Goal: Navigation & Orientation: Find specific page/section

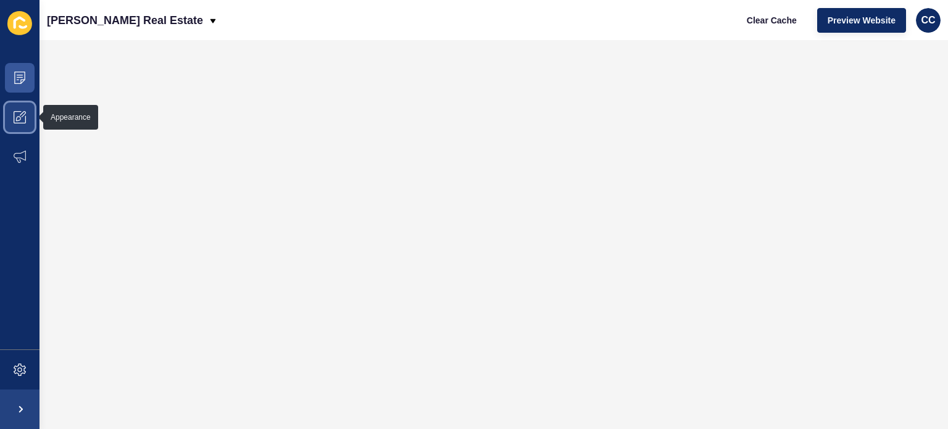
click at [20, 115] on icon at bounding box center [20, 117] width 12 height 12
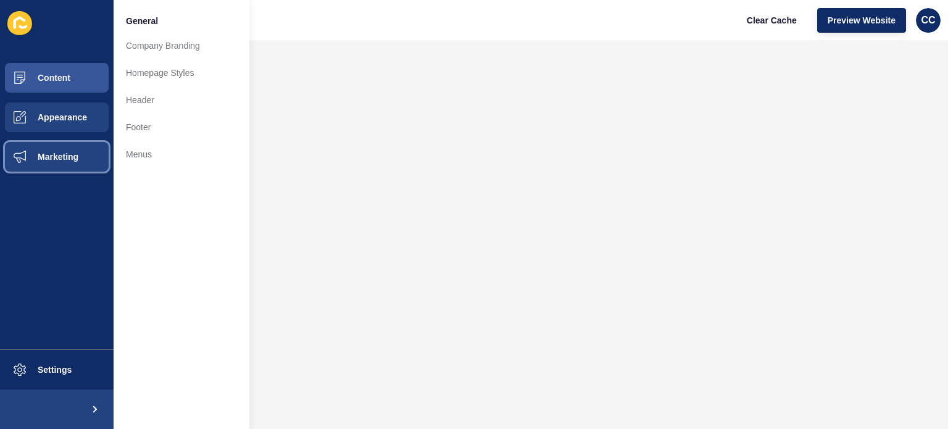
click at [51, 156] on span "Marketing" at bounding box center [38, 157] width 80 height 10
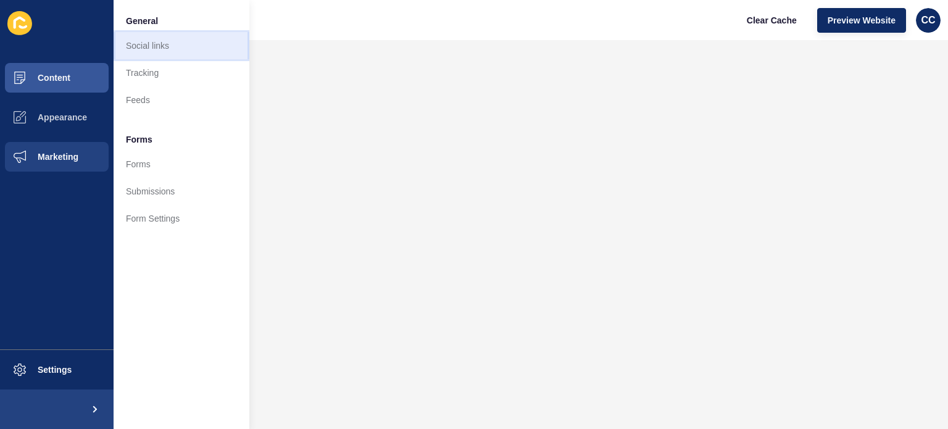
click at [148, 43] on link "Social links" at bounding box center [182, 45] width 136 height 27
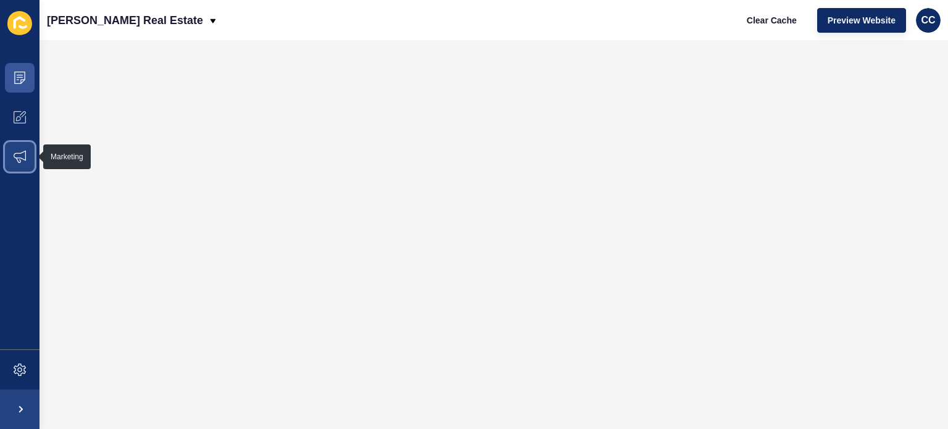
click at [19, 148] on span at bounding box center [20, 157] width 40 height 40
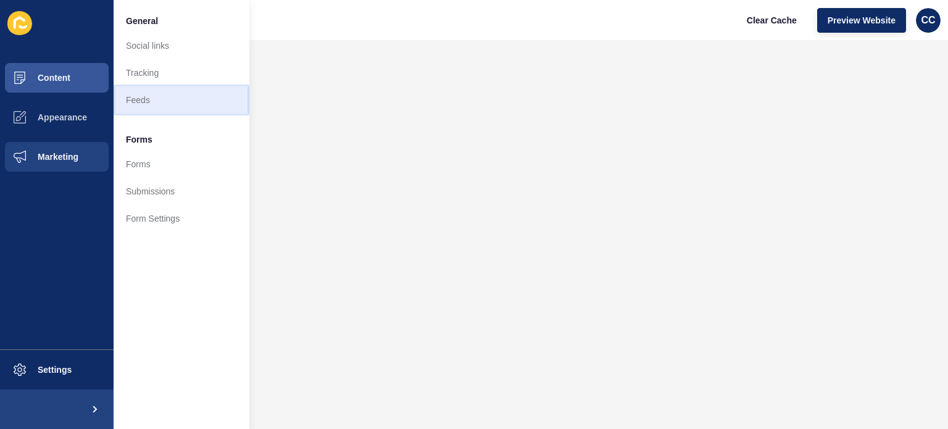
click at [151, 98] on link "Feeds" at bounding box center [182, 99] width 136 height 27
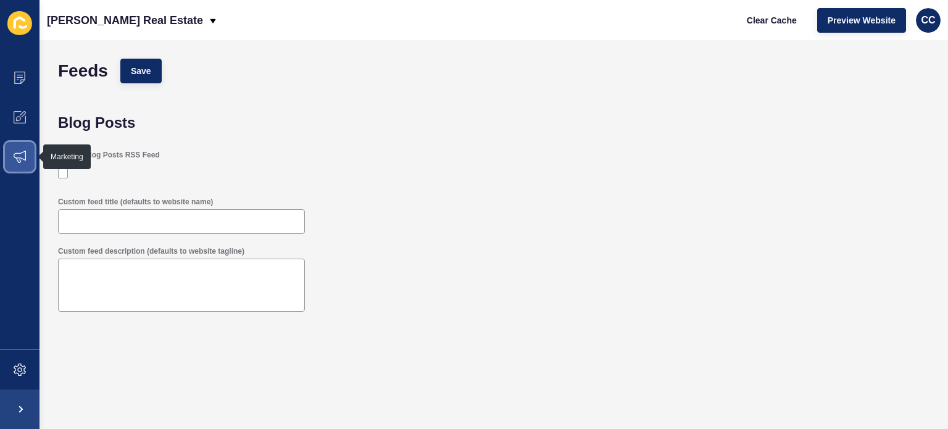
click at [12, 150] on span at bounding box center [20, 157] width 40 height 40
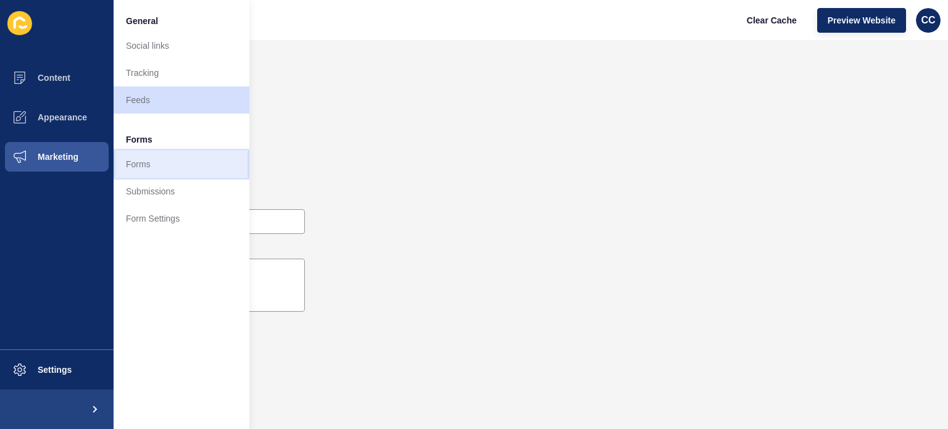
click at [144, 162] on link "Forms" at bounding box center [182, 164] width 136 height 27
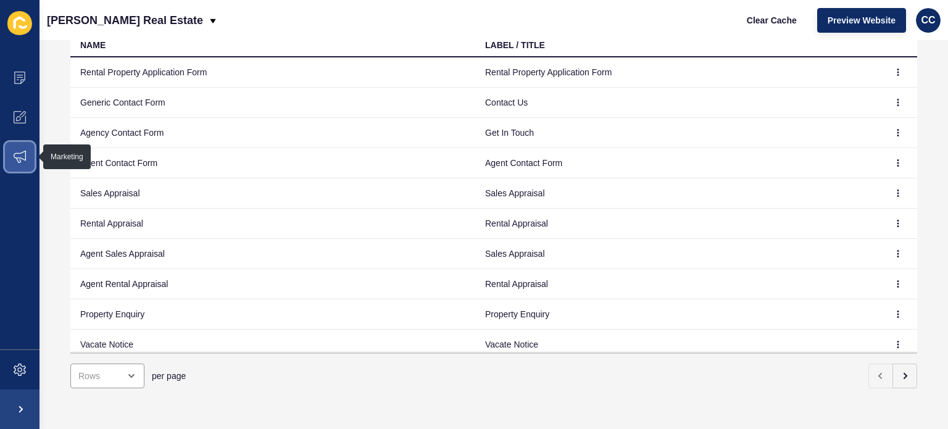
click at [17, 151] on icon at bounding box center [20, 157] width 12 height 12
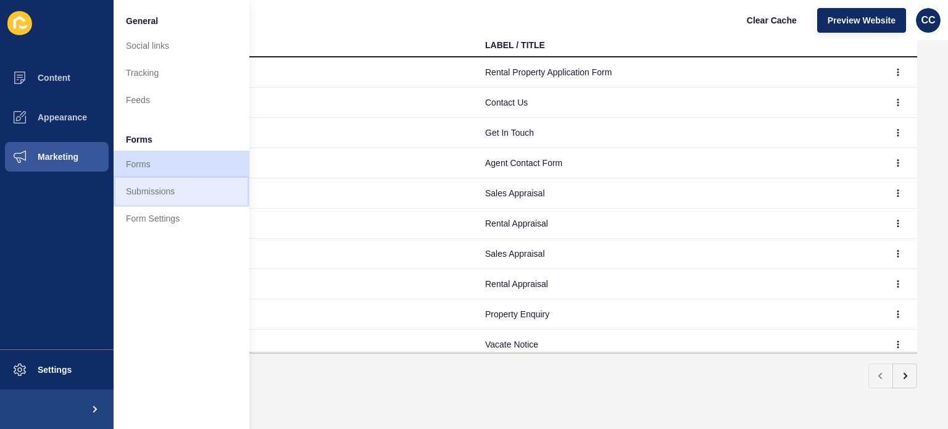
click at [160, 185] on link "Submissions" at bounding box center [182, 191] width 136 height 27
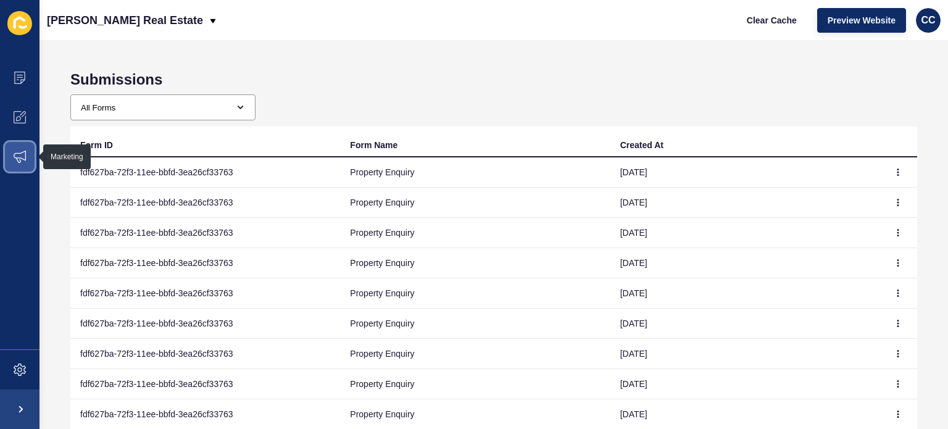
click at [15, 153] on icon at bounding box center [20, 157] width 12 height 12
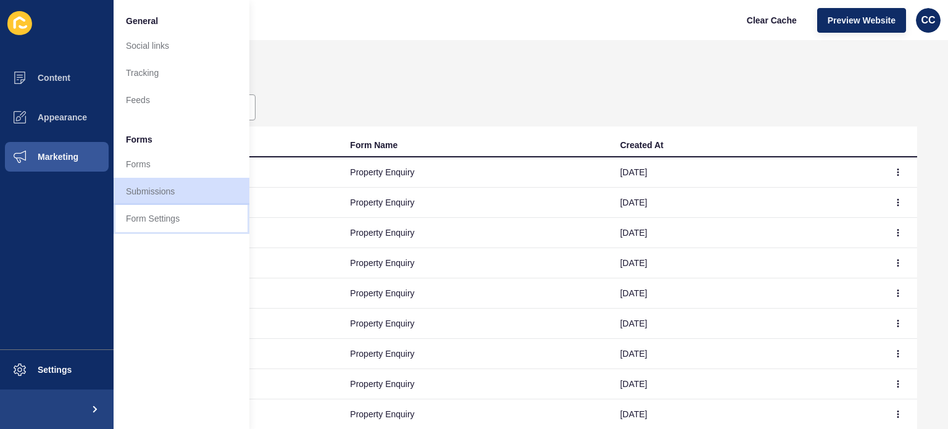
click at [146, 217] on link "Form Settings" at bounding box center [182, 218] width 136 height 27
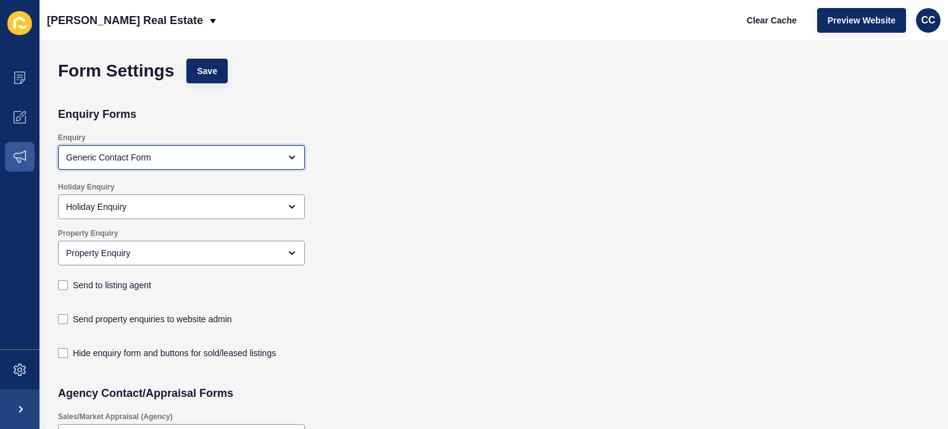
click at [288, 150] on div "Generic Contact Form" at bounding box center [181, 157] width 247 height 25
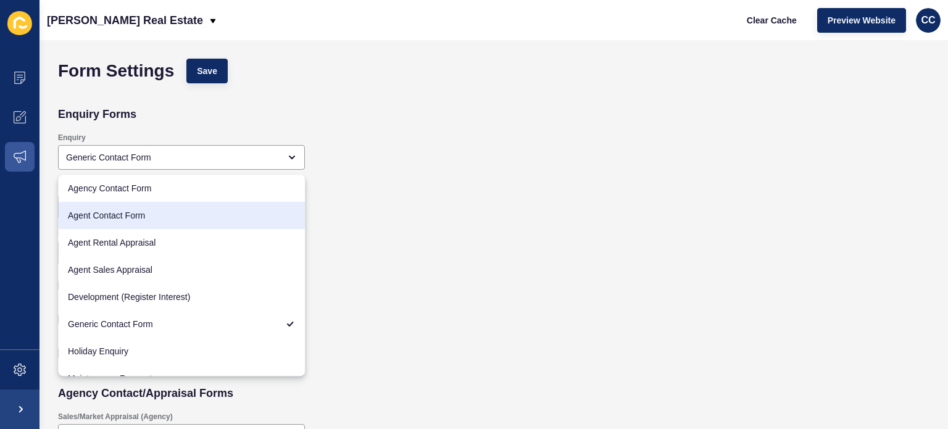
click at [376, 229] on div "Property Enquiry Property Enquiry Send to listing agent" at bounding box center [406, 261] width 708 height 78
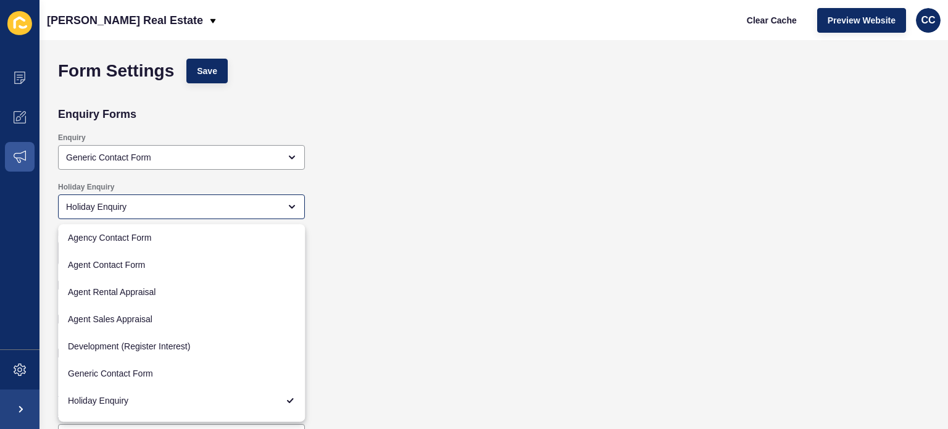
click at [367, 222] on div "Holiday Enquiry Holiday Enquiry" at bounding box center [406, 199] width 708 height 46
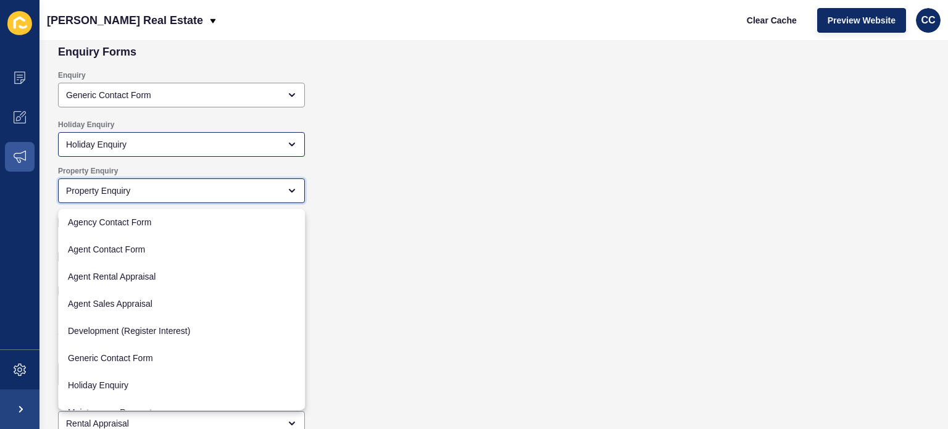
scroll to position [62, 0]
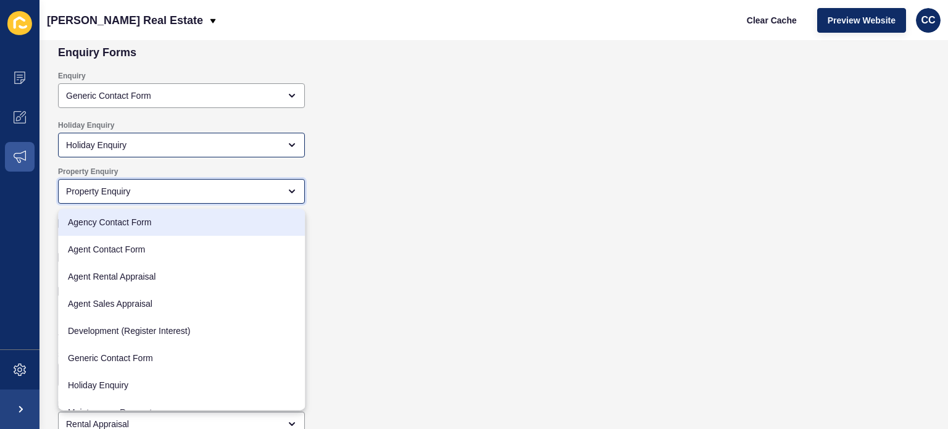
click at [166, 193] on div "Property Enquiry" at bounding box center [173, 191] width 214 height 12
click at [400, 196] on div "Property Enquiry Property Enquiry Send to listing agent" at bounding box center [406, 200] width 708 height 78
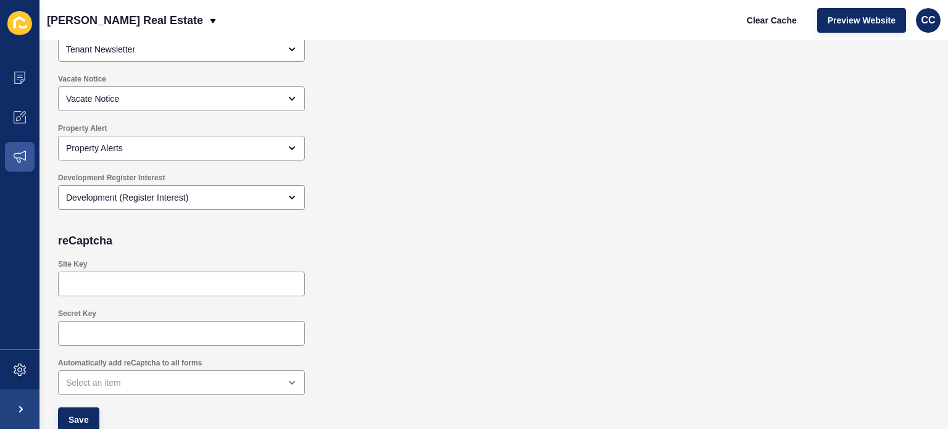
scroll to position [1202, 0]
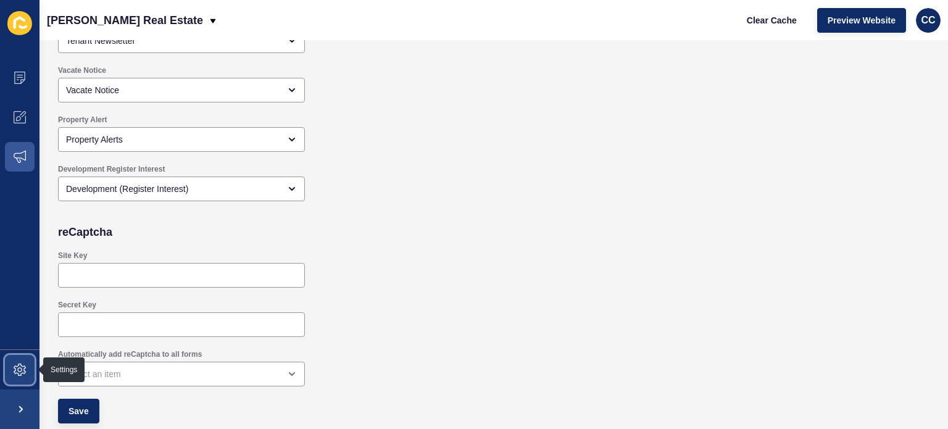
click at [21, 366] on icon at bounding box center [20, 370] width 12 height 12
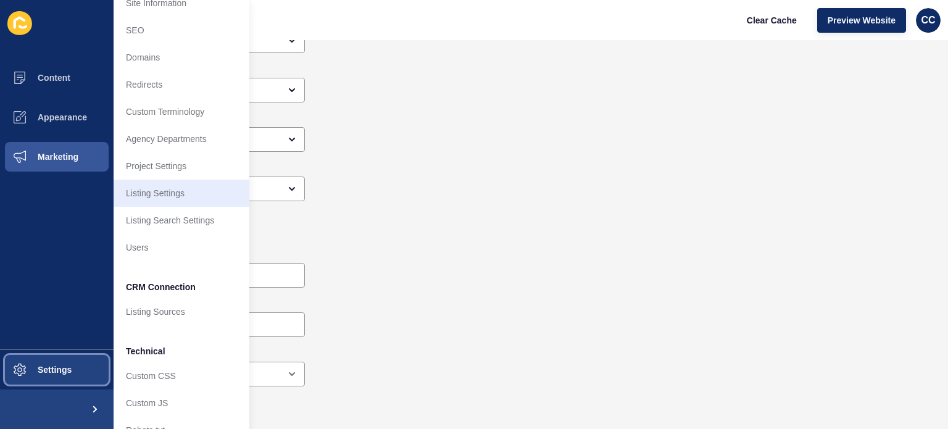
scroll to position [0, 0]
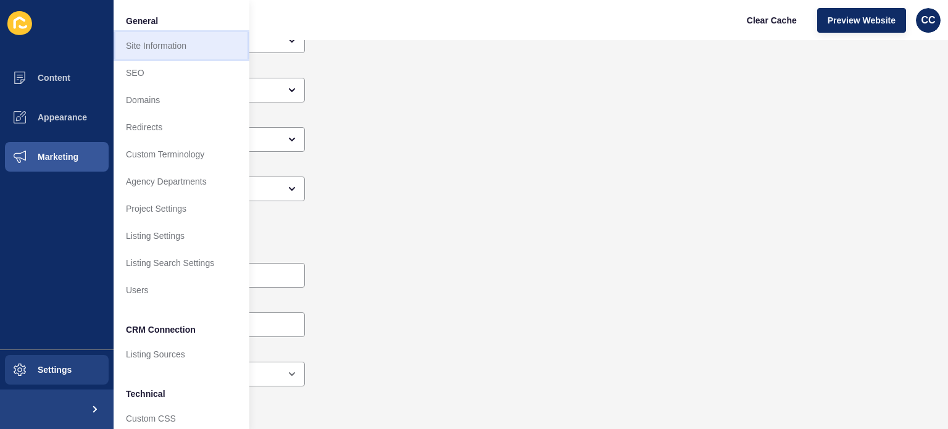
click at [158, 43] on link "Site Information" at bounding box center [182, 45] width 136 height 27
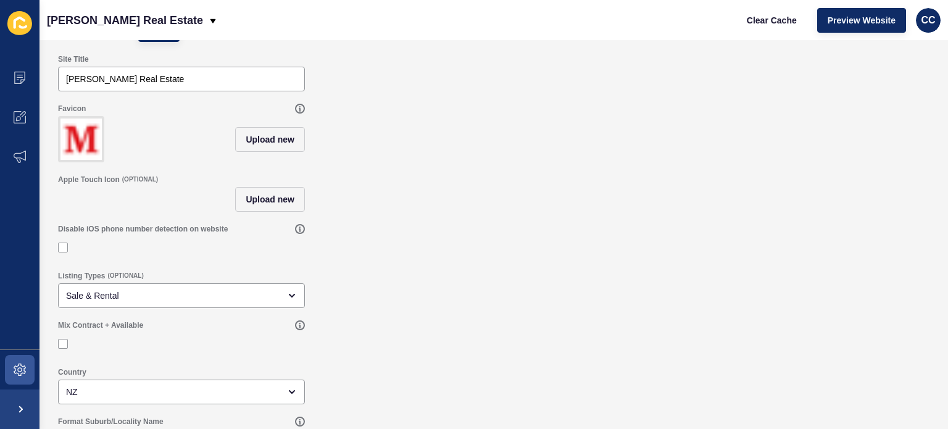
scroll to position [82, 0]
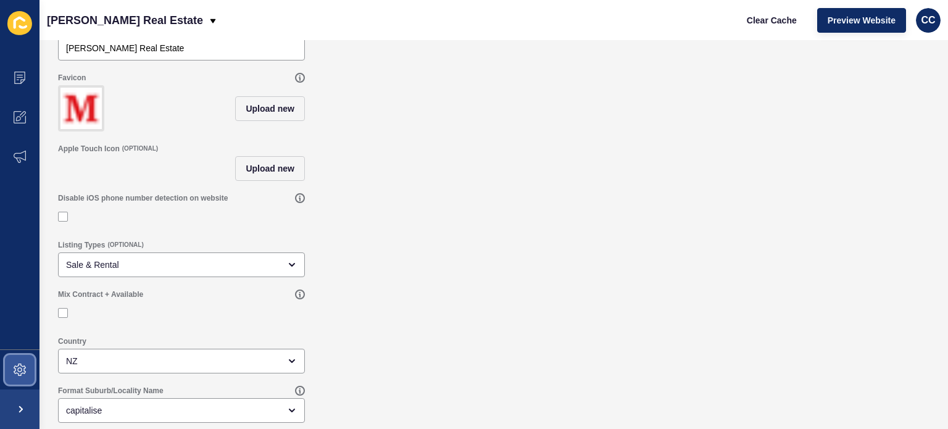
click at [19, 364] on icon at bounding box center [20, 370] width 12 height 12
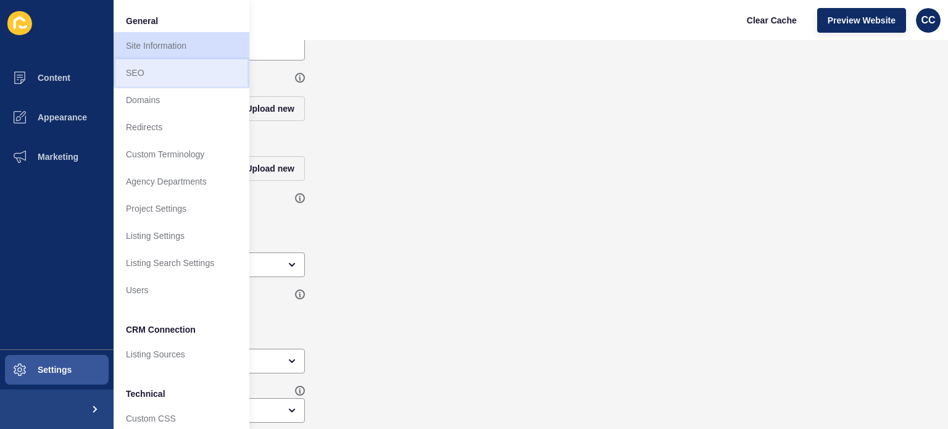
click at [138, 69] on link "SEO" at bounding box center [182, 72] width 136 height 27
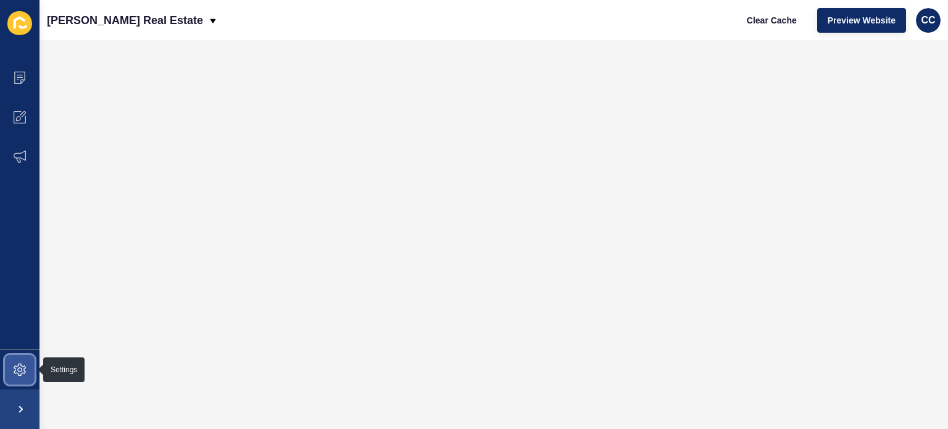
click at [17, 367] on icon at bounding box center [20, 370] width 12 height 12
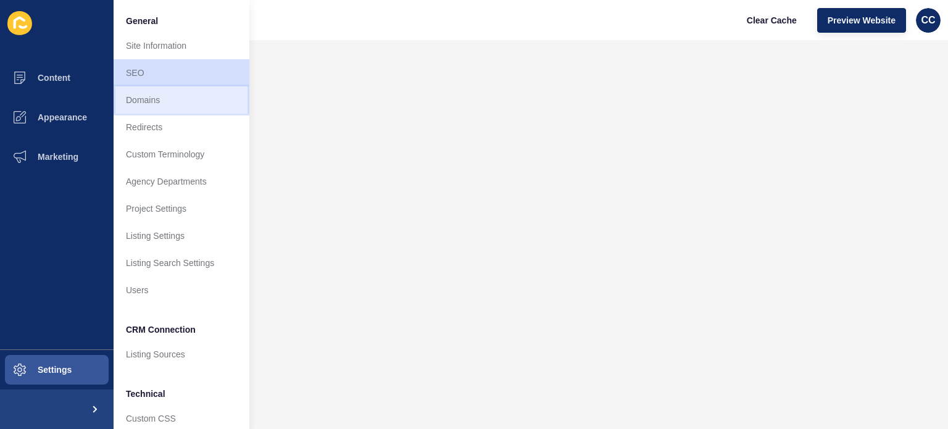
click at [153, 100] on link "Domains" at bounding box center [182, 99] width 136 height 27
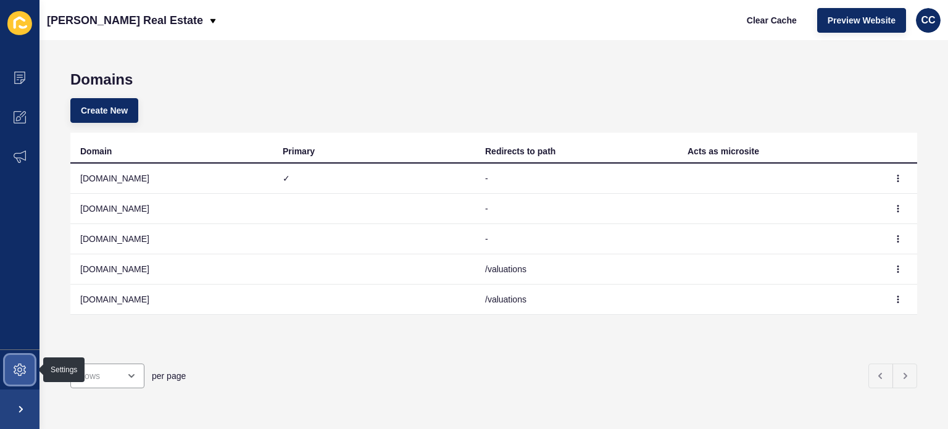
click at [17, 366] on icon at bounding box center [20, 370] width 12 height 12
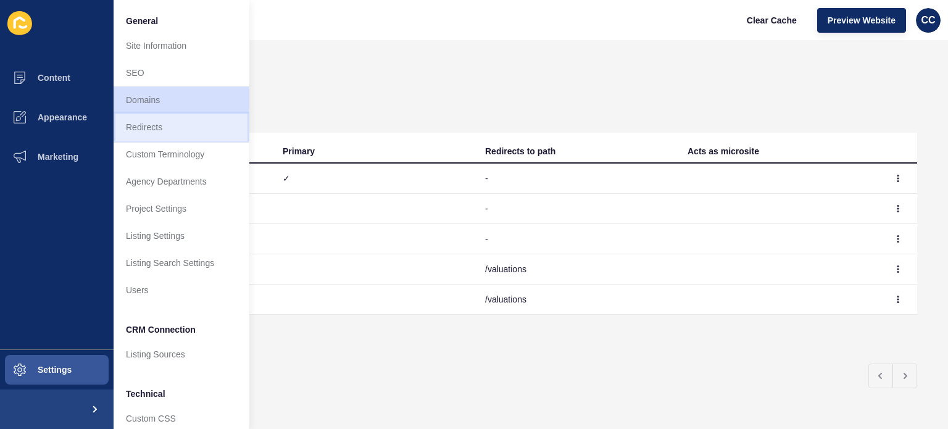
click at [163, 128] on link "Redirects" at bounding box center [182, 127] width 136 height 27
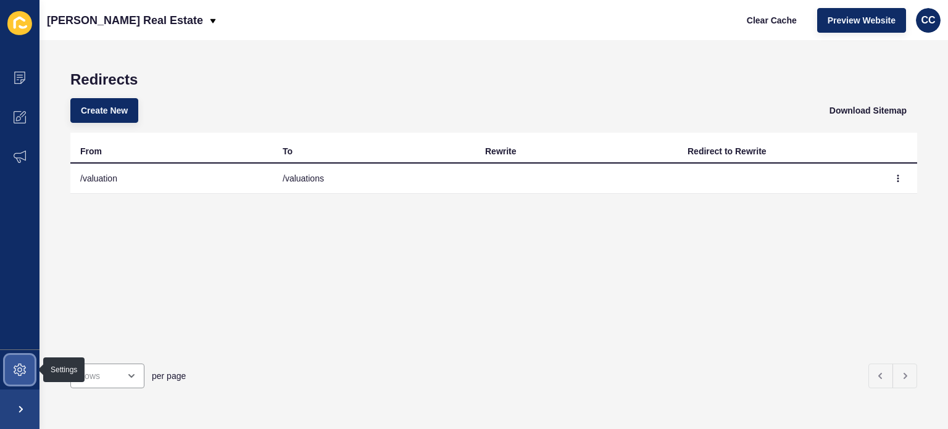
click at [18, 367] on icon at bounding box center [20, 370] width 12 height 12
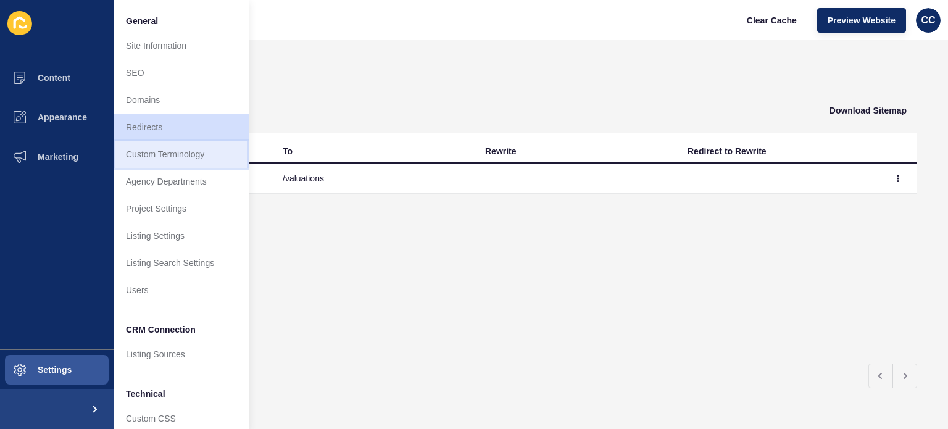
click at [150, 154] on link "Custom Terminology" at bounding box center [182, 154] width 136 height 27
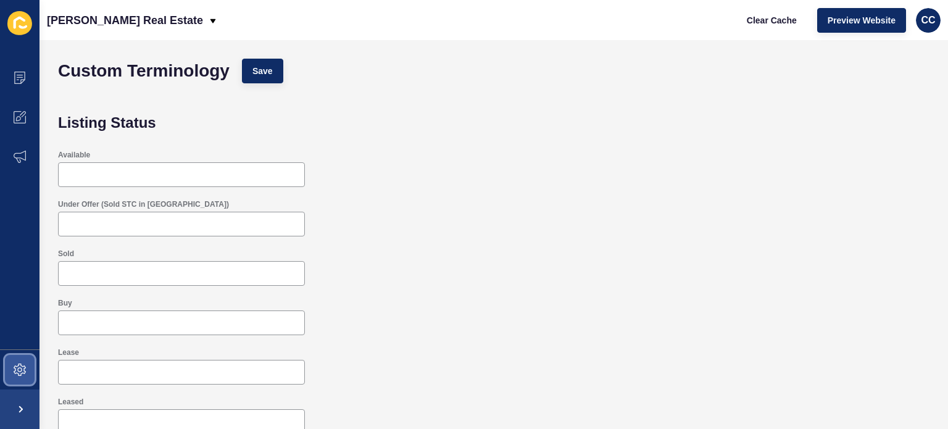
click at [20, 366] on icon at bounding box center [20, 370] width 12 height 12
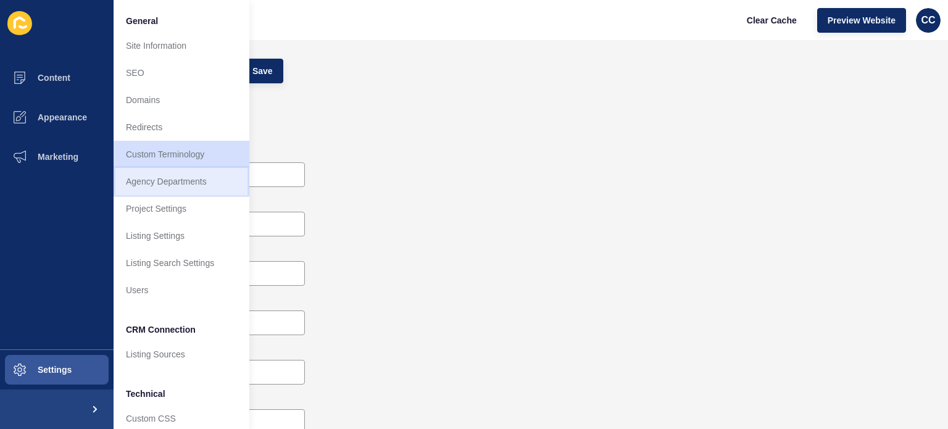
click at [186, 181] on link "Agency Departments" at bounding box center [182, 181] width 136 height 27
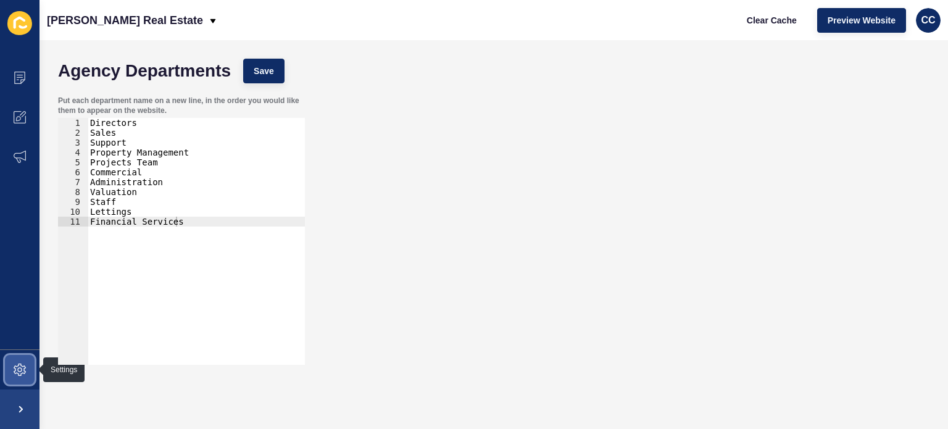
click at [22, 367] on icon at bounding box center [20, 370] width 12 height 12
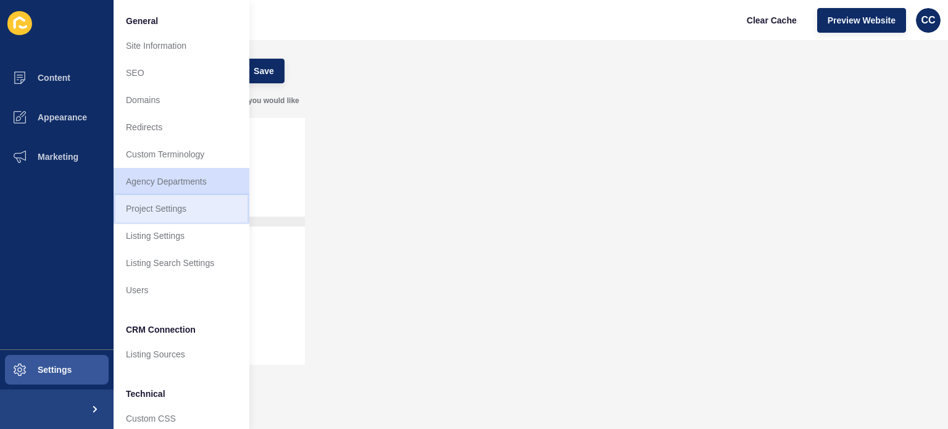
click at [145, 205] on link "Project Settings" at bounding box center [182, 208] width 136 height 27
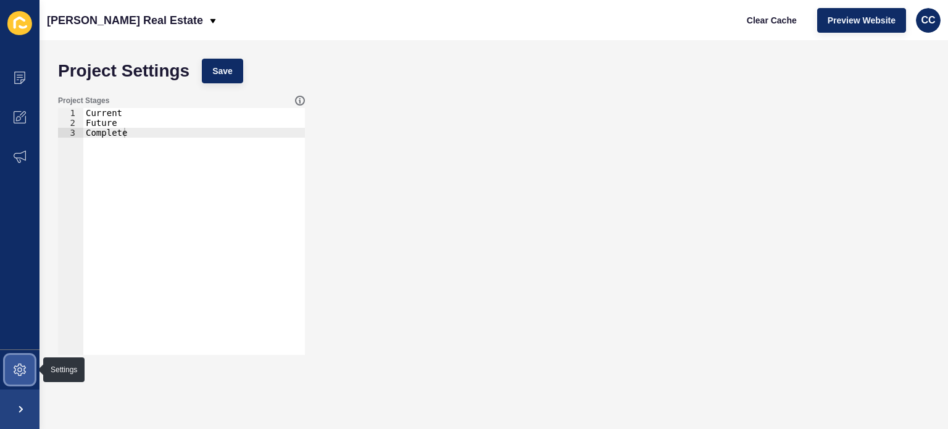
click at [18, 368] on icon at bounding box center [19, 369] width 5 height 5
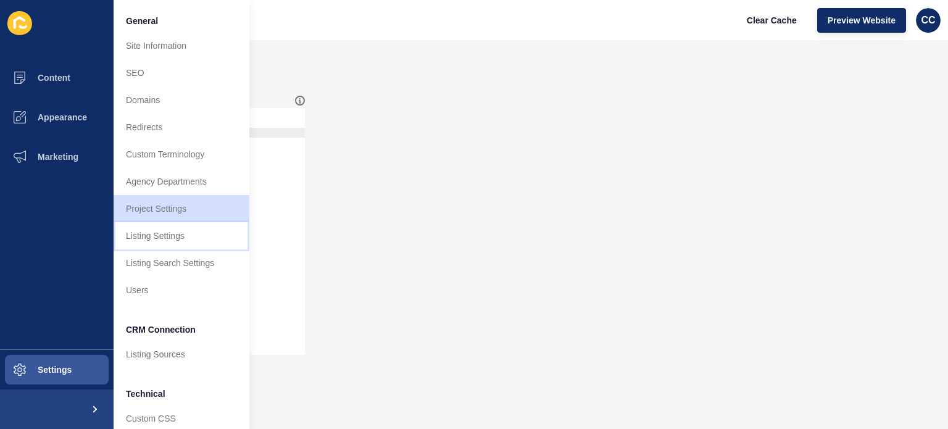
click at [156, 233] on link "Listing Settings" at bounding box center [182, 235] width 136 height 27
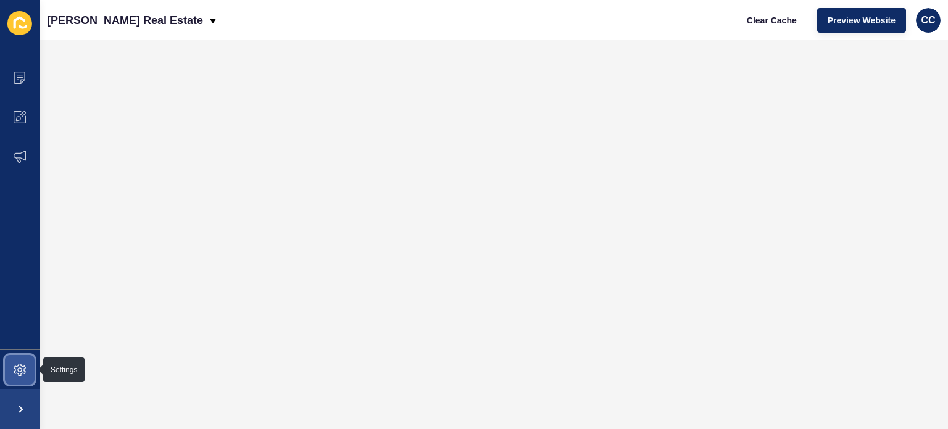
click at [19, 364] on icon at bounding box center [20, 370] width 12 height 12
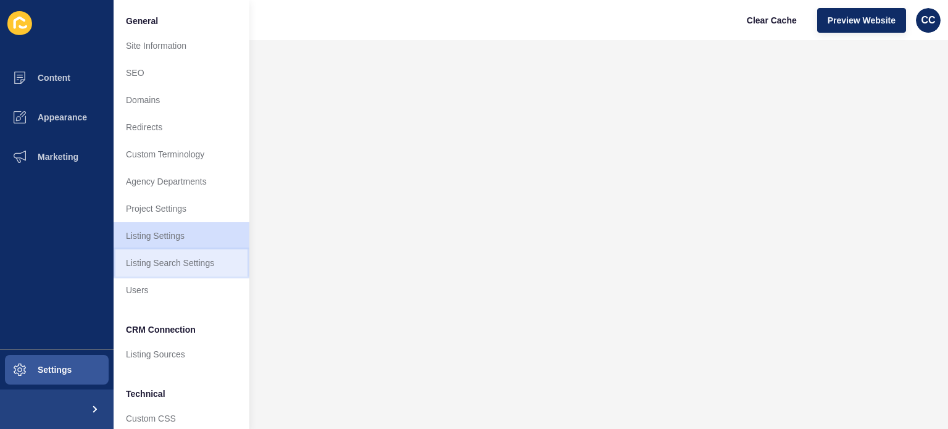
click at [162, 261] on link "Listing Search Settings" at bounding box center [182, 262] width 136 height 27
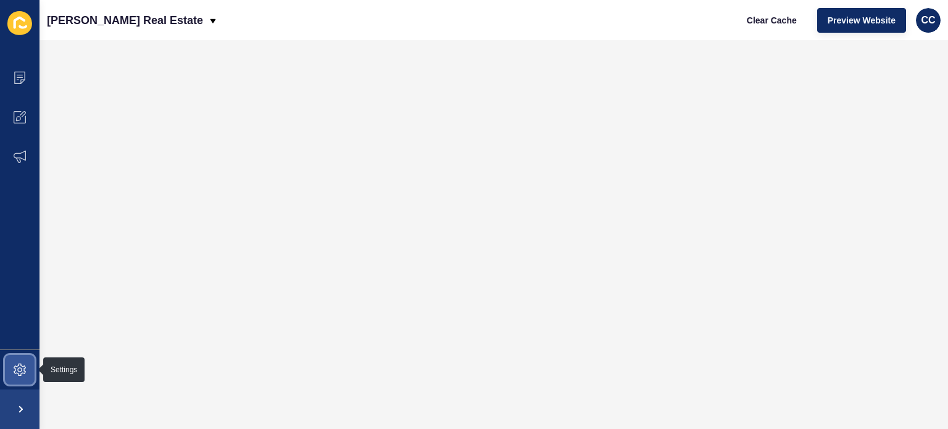
click at [15, 367] on icon at bounding box center [20, 370] width 12 height 12
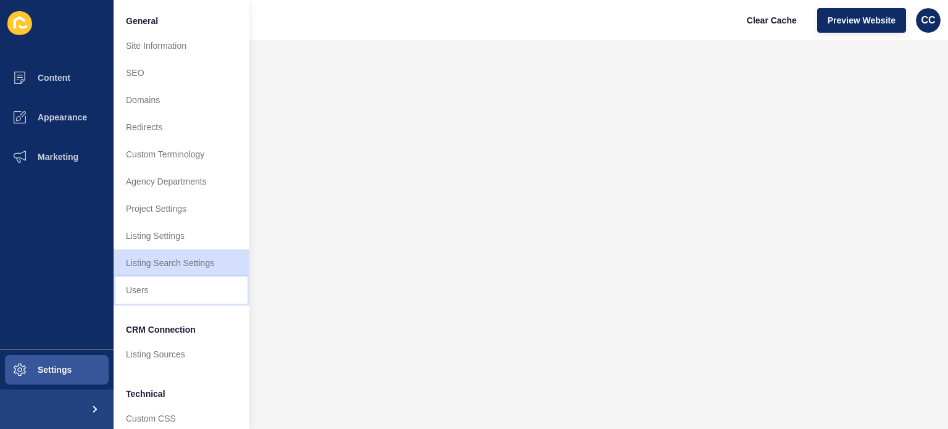
click at [144, 289] on link "Users" at bounding box center [182, 290] width 136 height 27
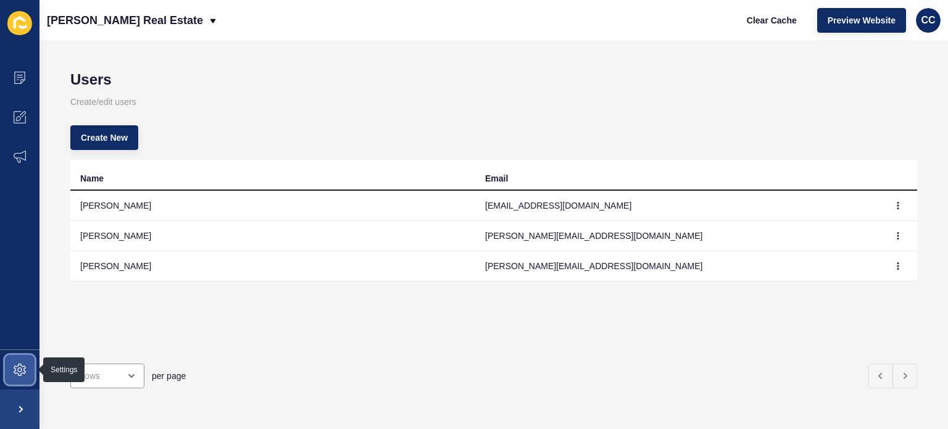
click at [14, 368] on icon at bounding box center [20, 370] width 12 height 12
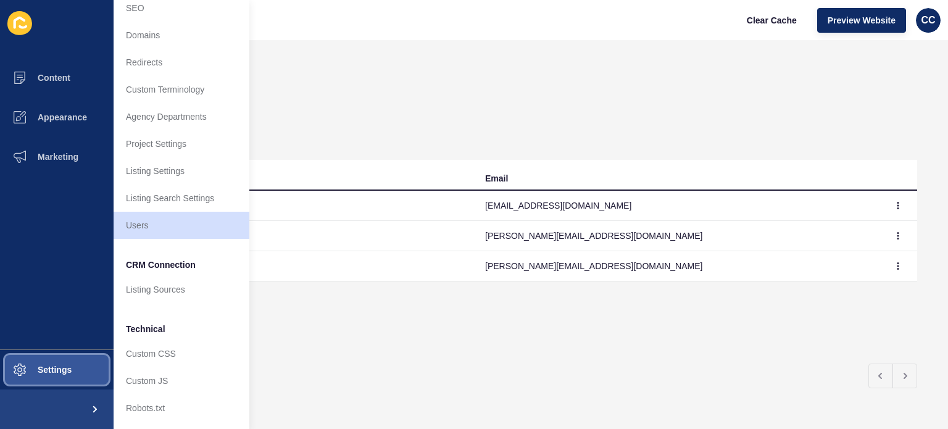
scroll to position [74, 0]
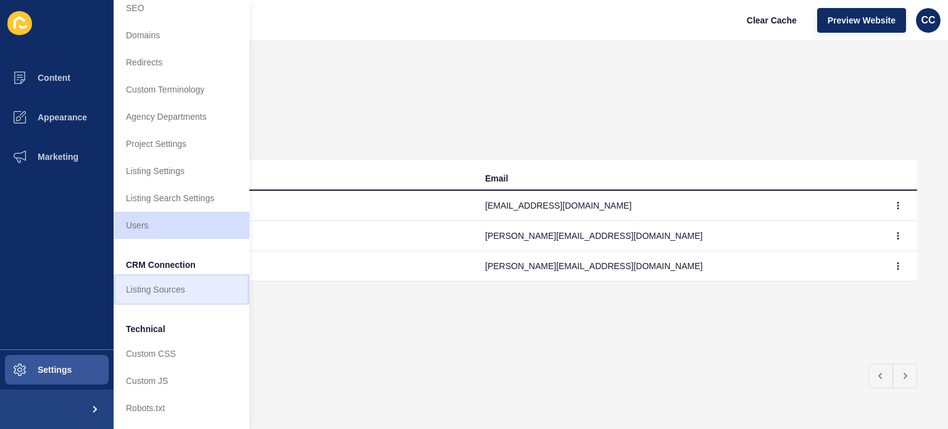
click at [163, 277] on link "Listing Sources" at bounding box center [182, 289] width 136 height 27
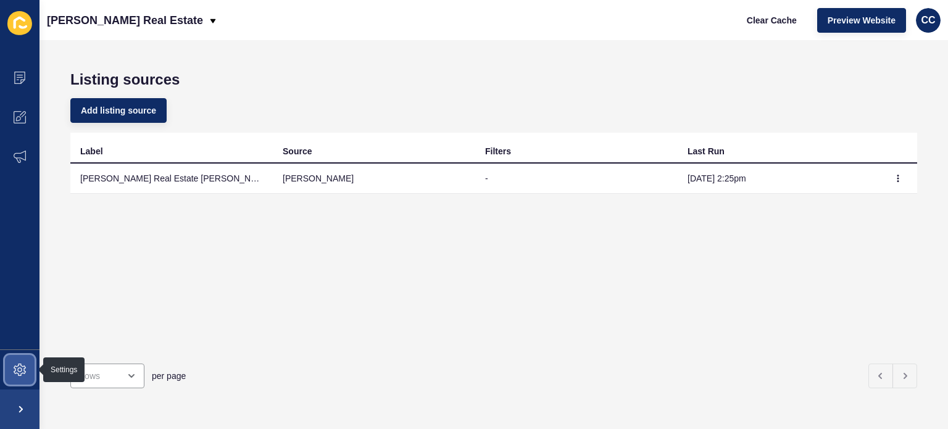
click at [17, 369] on icon at bounding box center [20, 370] width 12 height 12
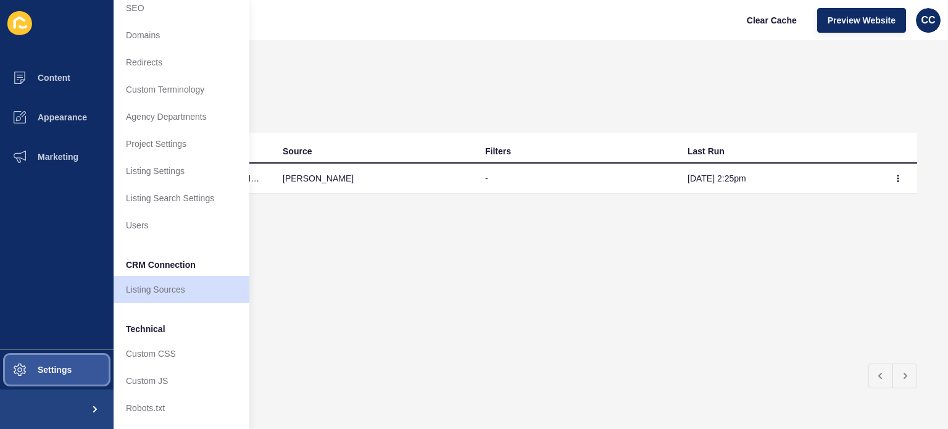
scroll to position [74, 0]
click at [149, 341] on link "Custom CSS" at bounding box center [182, 353] width 136 height 27
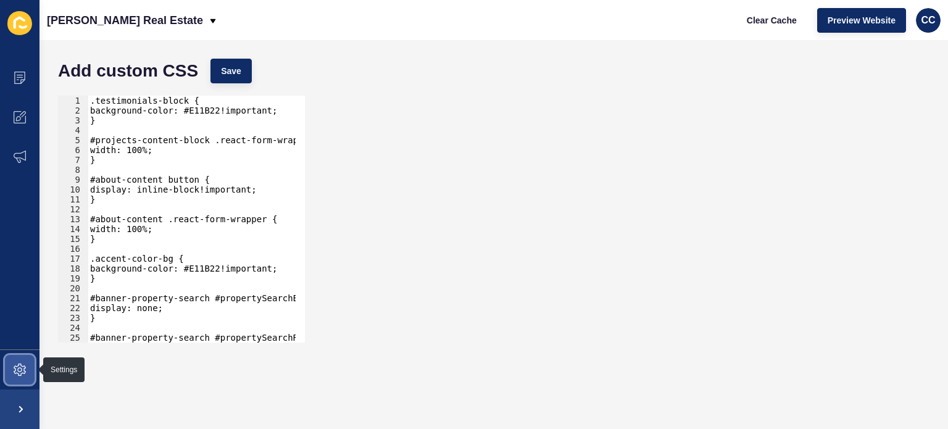
click at [15, 364] on icon at bounding box center [20, 370] width 12 height 12
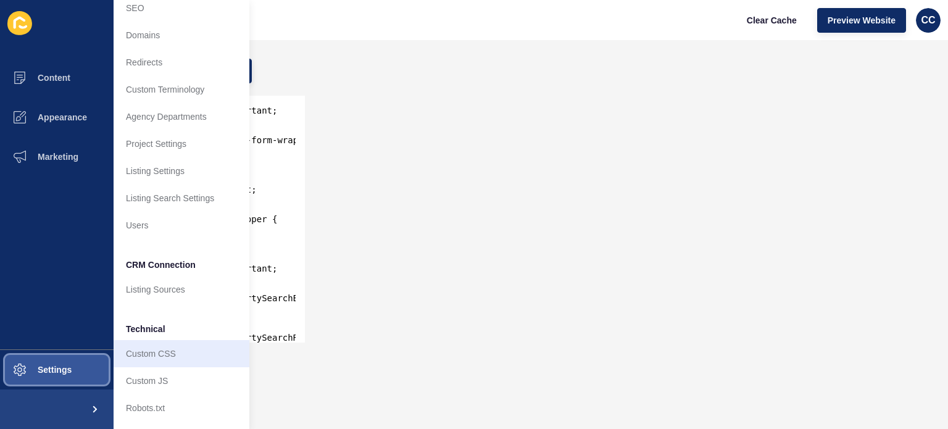
scroll to position [74, 0]
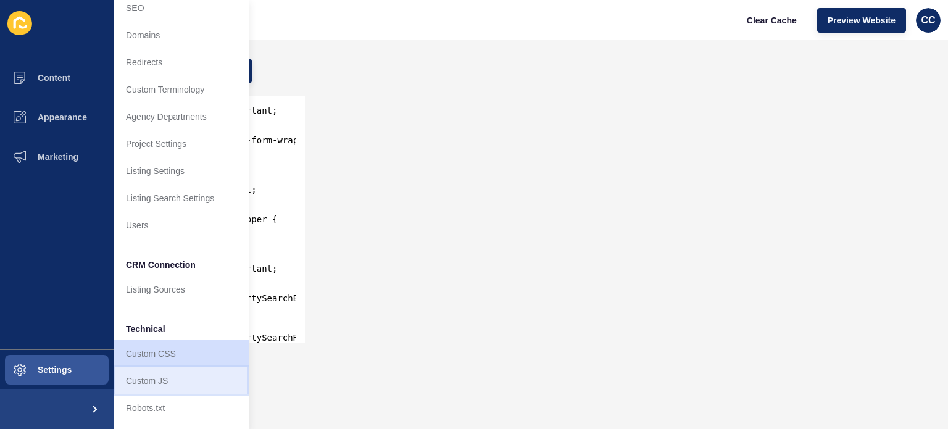
click at [154, 368] on link "Custom JS" at bounding box center [182, 380] width 136 height 27
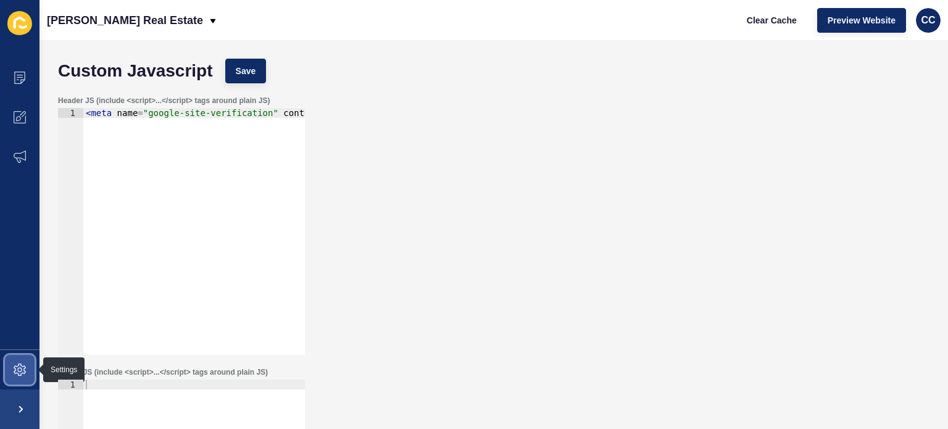
click at [18, 368] on icon at bounding box center [19, 369] width 5 height 5
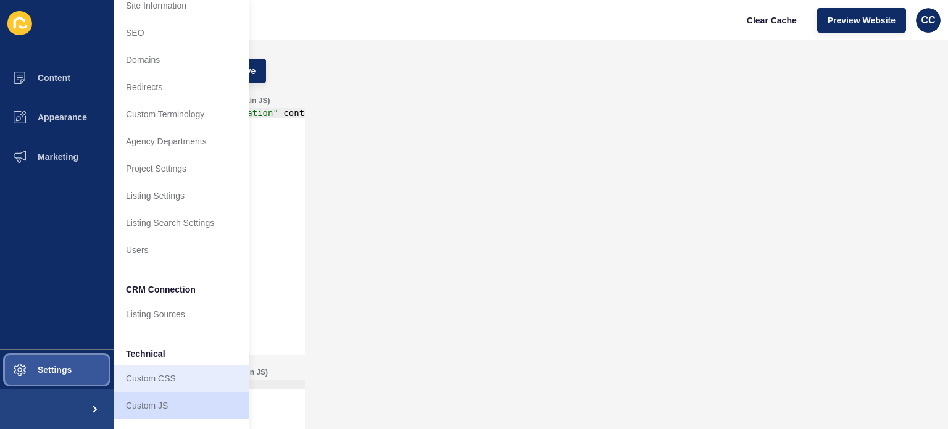
scroll to position [74, 0]
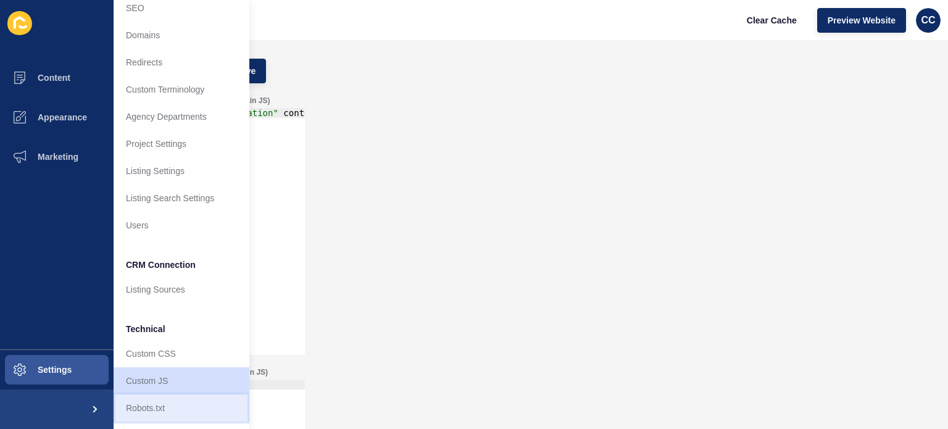
click at [165, 396] on link "Robots.txt" at bounding box center [182, 408] width 136 height 27
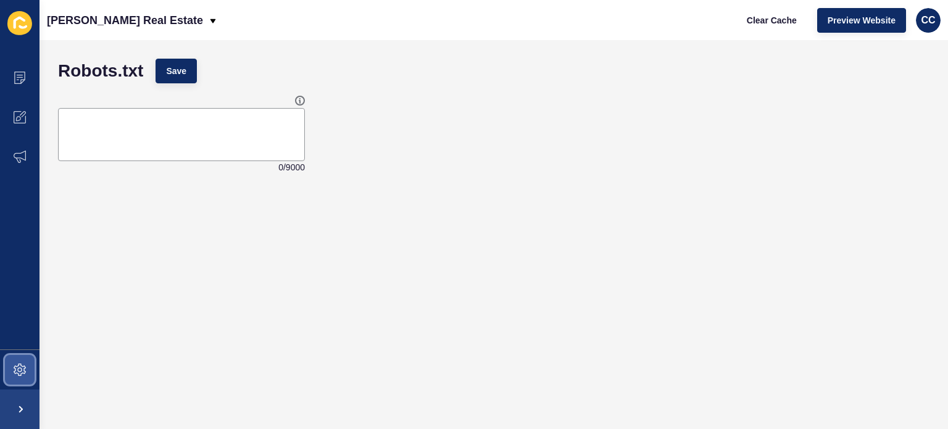
click at [20, 365] on icon at bounding box center [20, 370] width 12 height 12
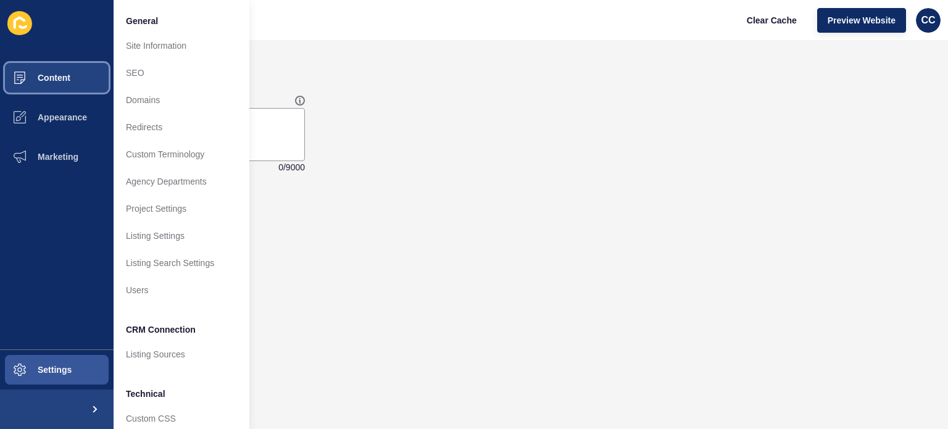
click at [49, 74] on span "Content" at bounding box center [34, 78] width 72 height 10
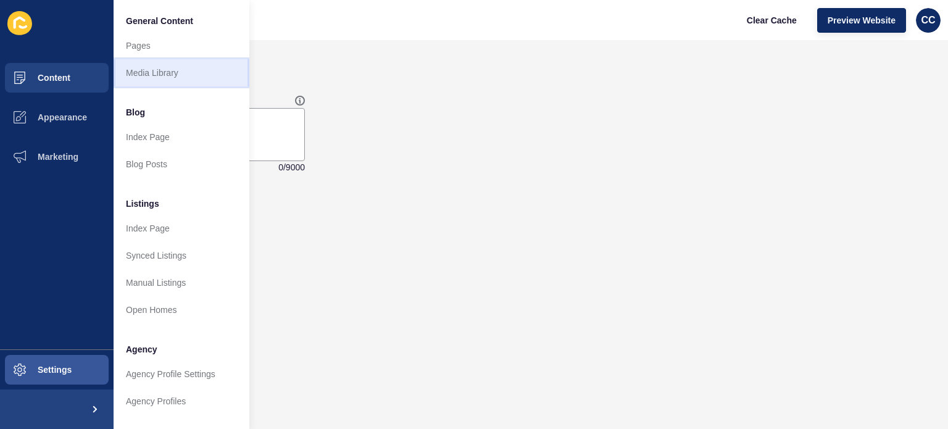
click at [173, 67] on link "Media Library" at bounding box center [182, 72] width 136 height 27
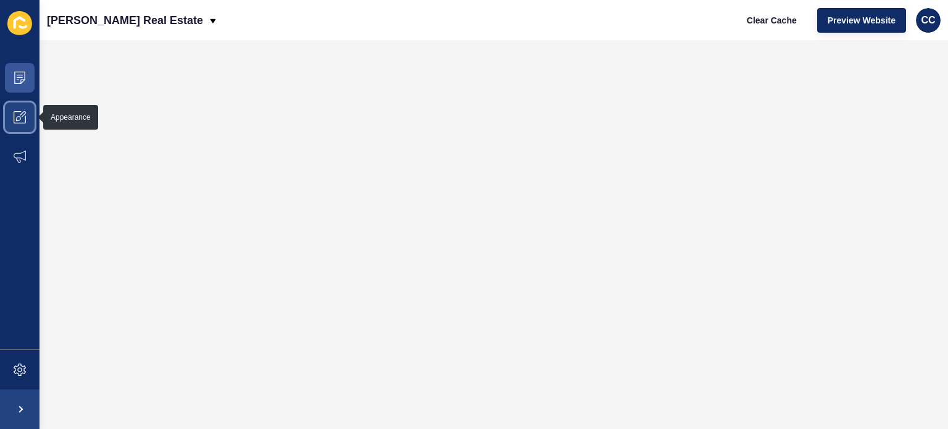
click at [15, 112] on icon at bounding box center [20, 117] width 12 height 12
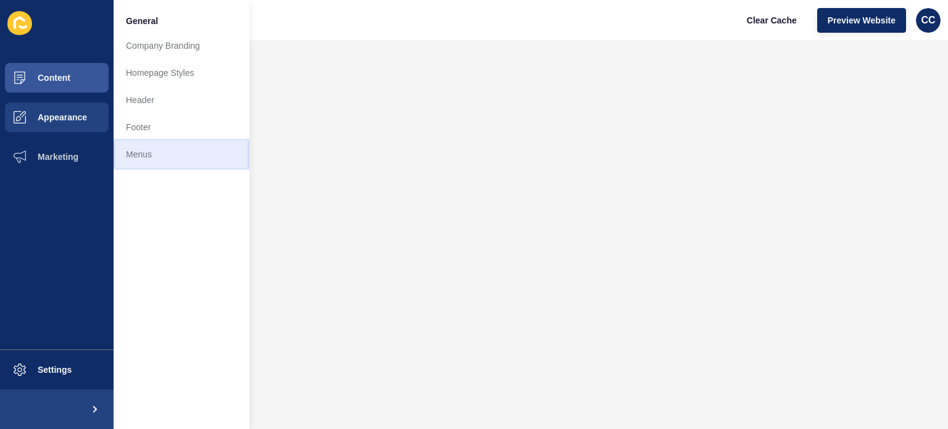
click at [146, 151] on link "Menus" at bounding box center [182, 154] width 136 height 27
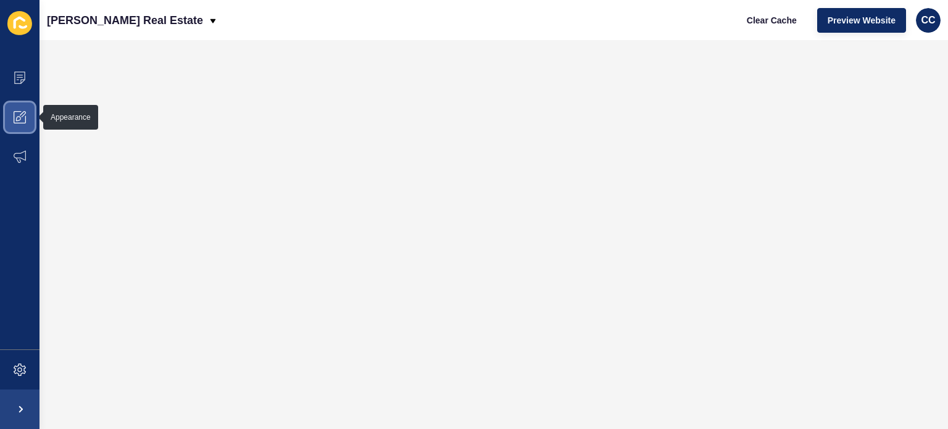
click at [22, 114] on icon at bounding box center [20, 117] width 12 height 12
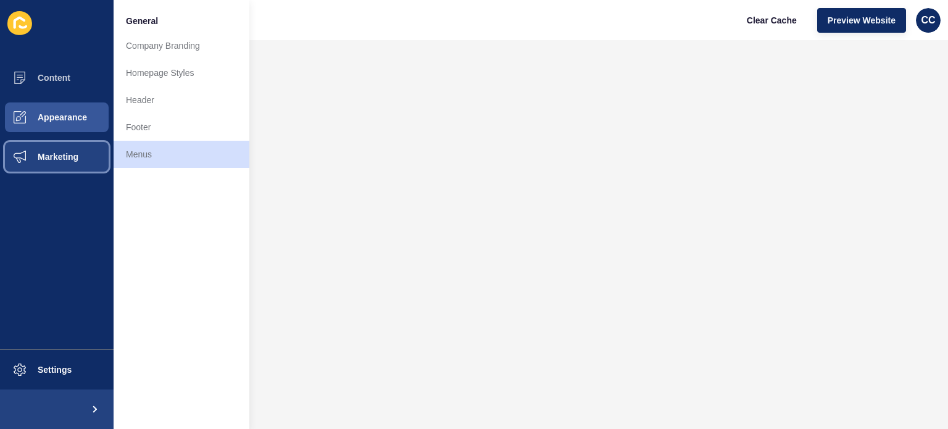
click at [44, 160] on span "Marketing" at bounding box center [38, 157] width 80 height 10
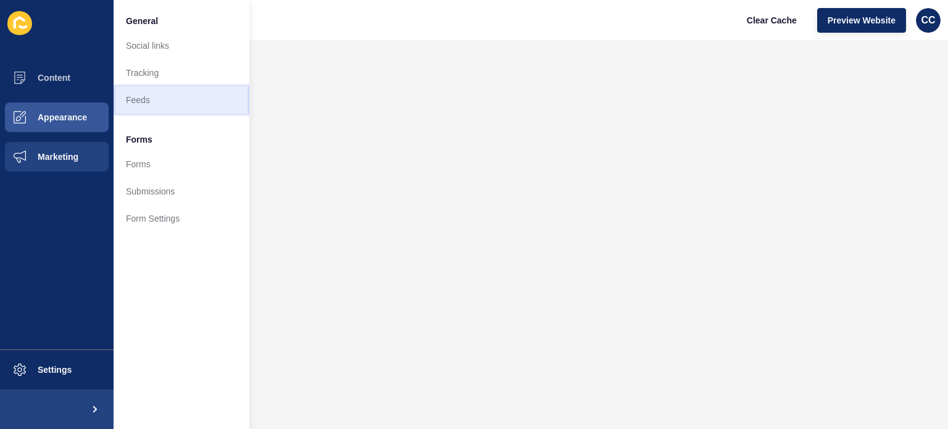
click at [136, 93] on link "Feeds" at bounding box center [182, 99] width 136 height 27
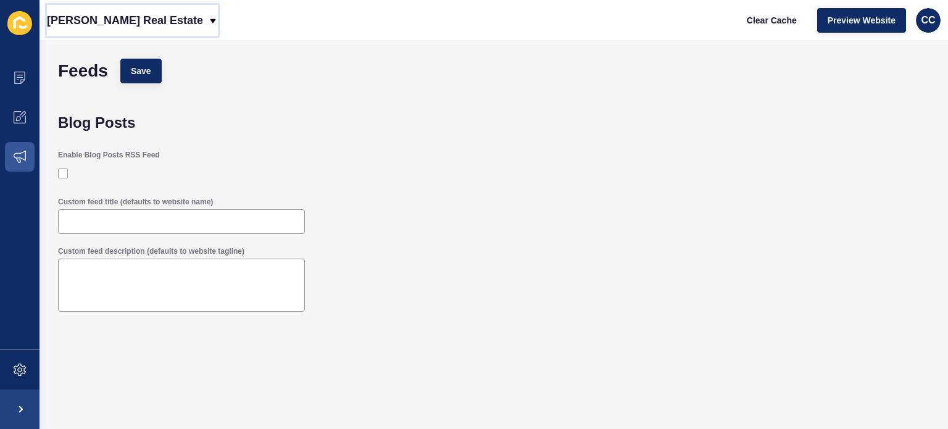
click at [208, 17] on icon at bounding box center [213, 21] width 10 height 10
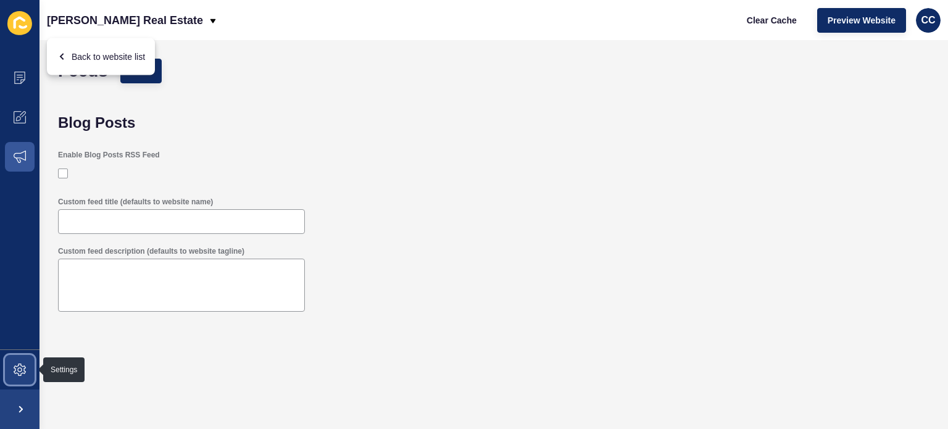
click at [19, 366] on icon at bounding box center [20, 370] width 12 height 12
